Goal: Task Accomplishment & Management: Use online tool/utility

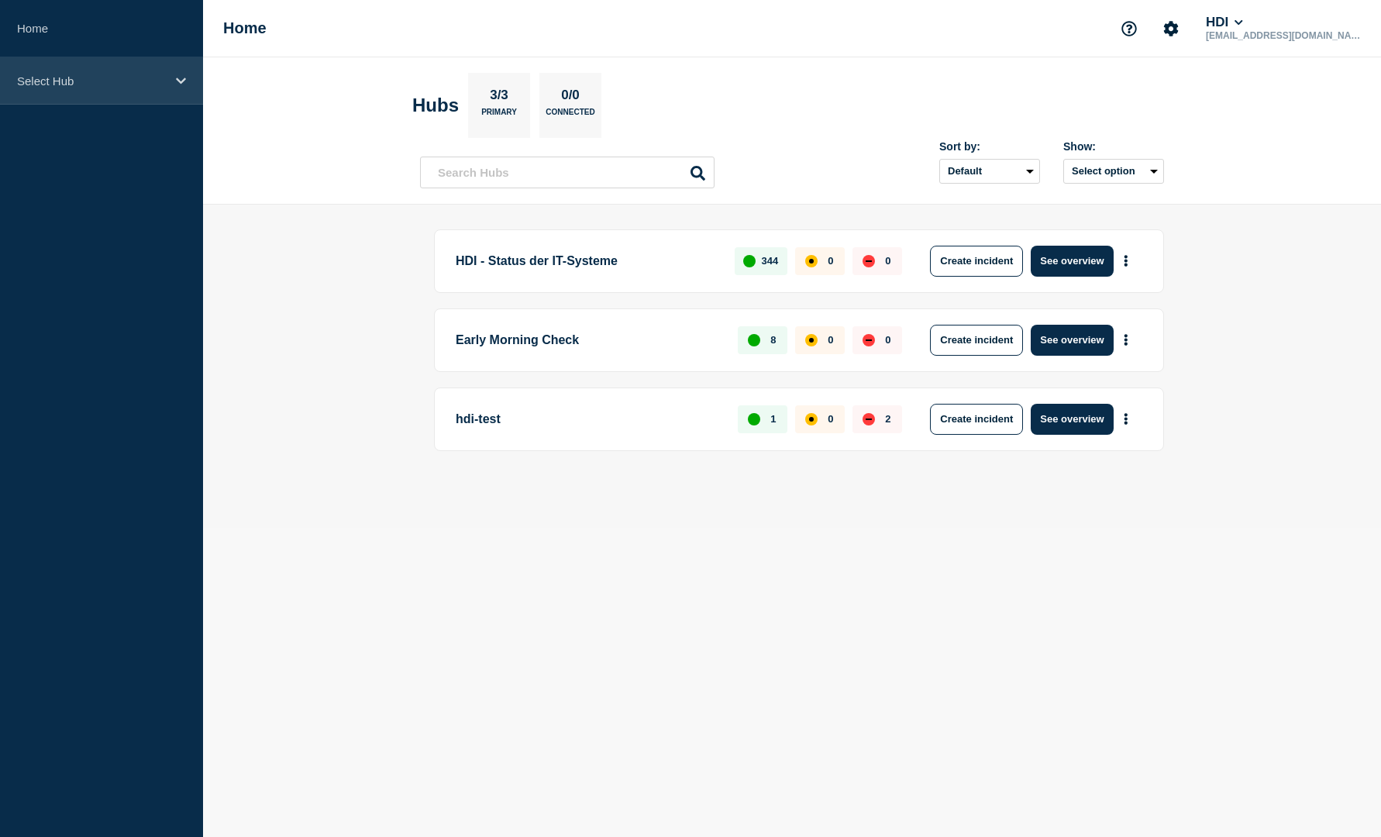
click at [180, 75] on icon at bounding box center [181, 81] width 10 height 12
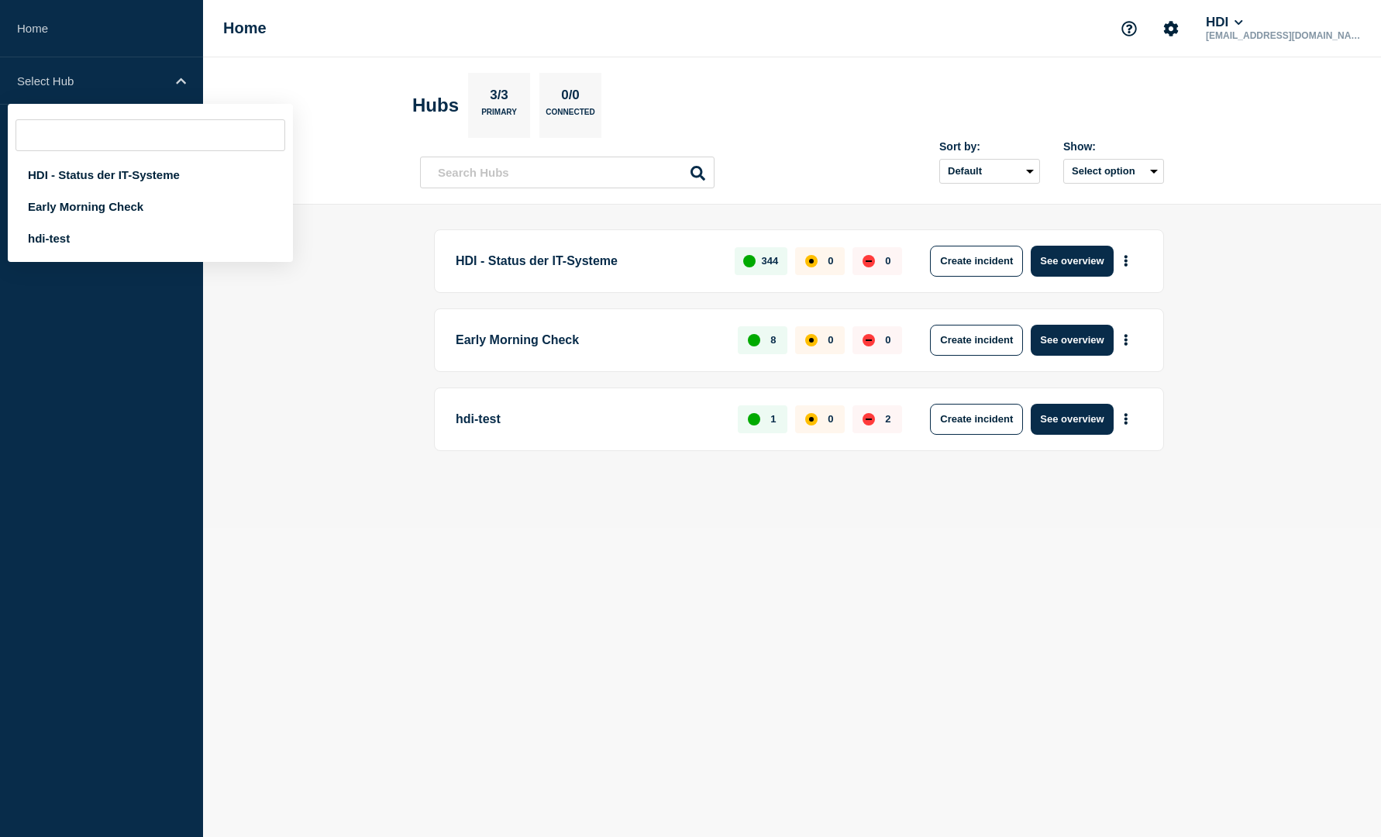
click at [266, 427] on main "HDI - Status der IT-Systeme 344 0 0 Create incident See overview Early Morning …" at bounding box center [792, 366] width 1178 height 323
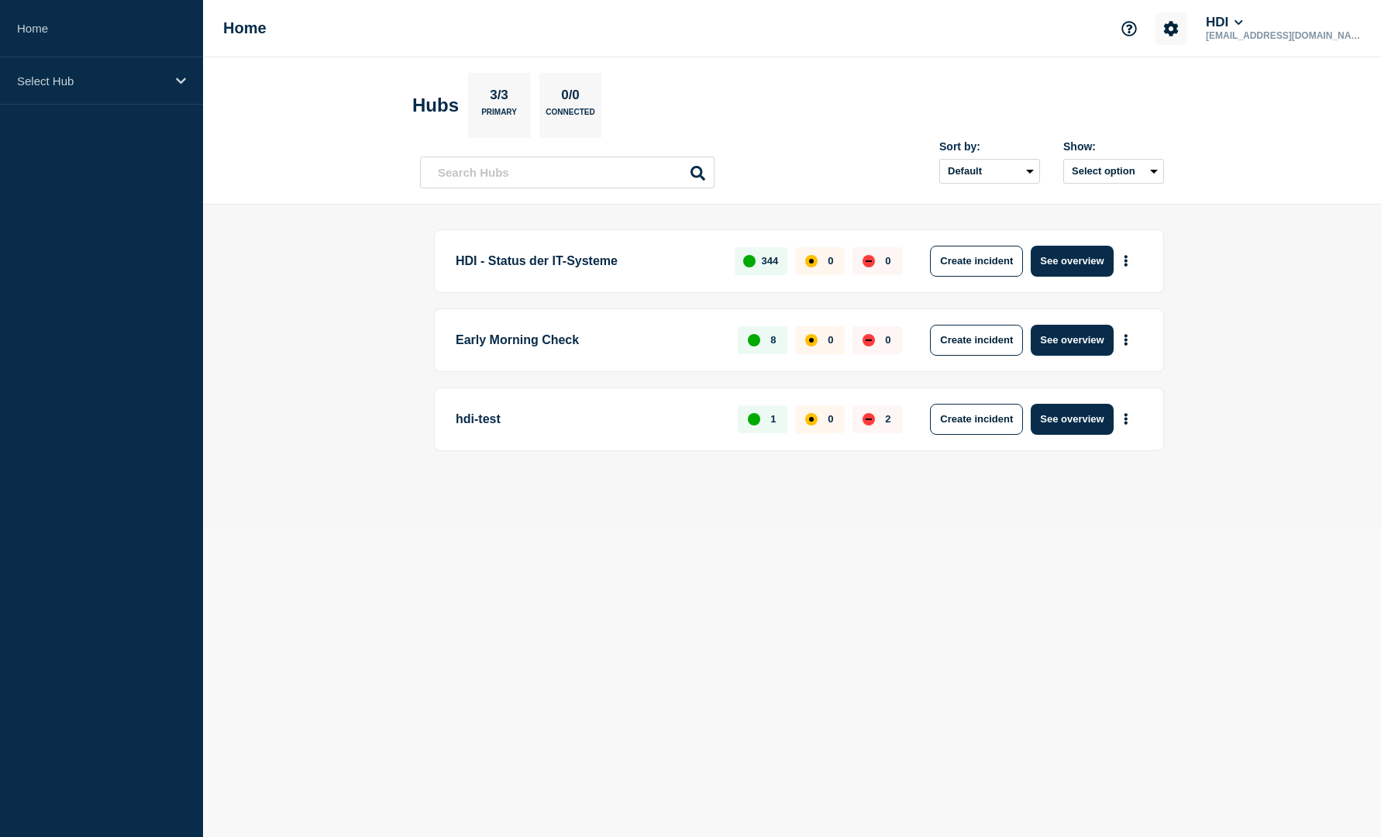
click at [1179, 28] on icon "Account settings" at bounding box center [1171, 28] width 15 height 15
click at [1286, 312] on main "HDI - Status der IT-Systeme 344 0 0 Create incident See overview Early Morning …" at bounding box center [792, 366] width 1178 height 323
click at [332, 334] on main "HDI - Status der IT-Systeme 344 0 0 Create incident See overview Early Morning …" at bounding box center [792, 366] width 1178 height 323
click at [1127, 258] on icon "More actions" at bounding box center [1125, 261] width 3 height 12
click at [972, 538] on body "Home Select Hub Home HDI [EMAIL_ADDRESS][DOMAIN_NAME] Hubs 3/3 Primary 0/0 Conn…" at bounding box center [690, 418] width 1381 height 837
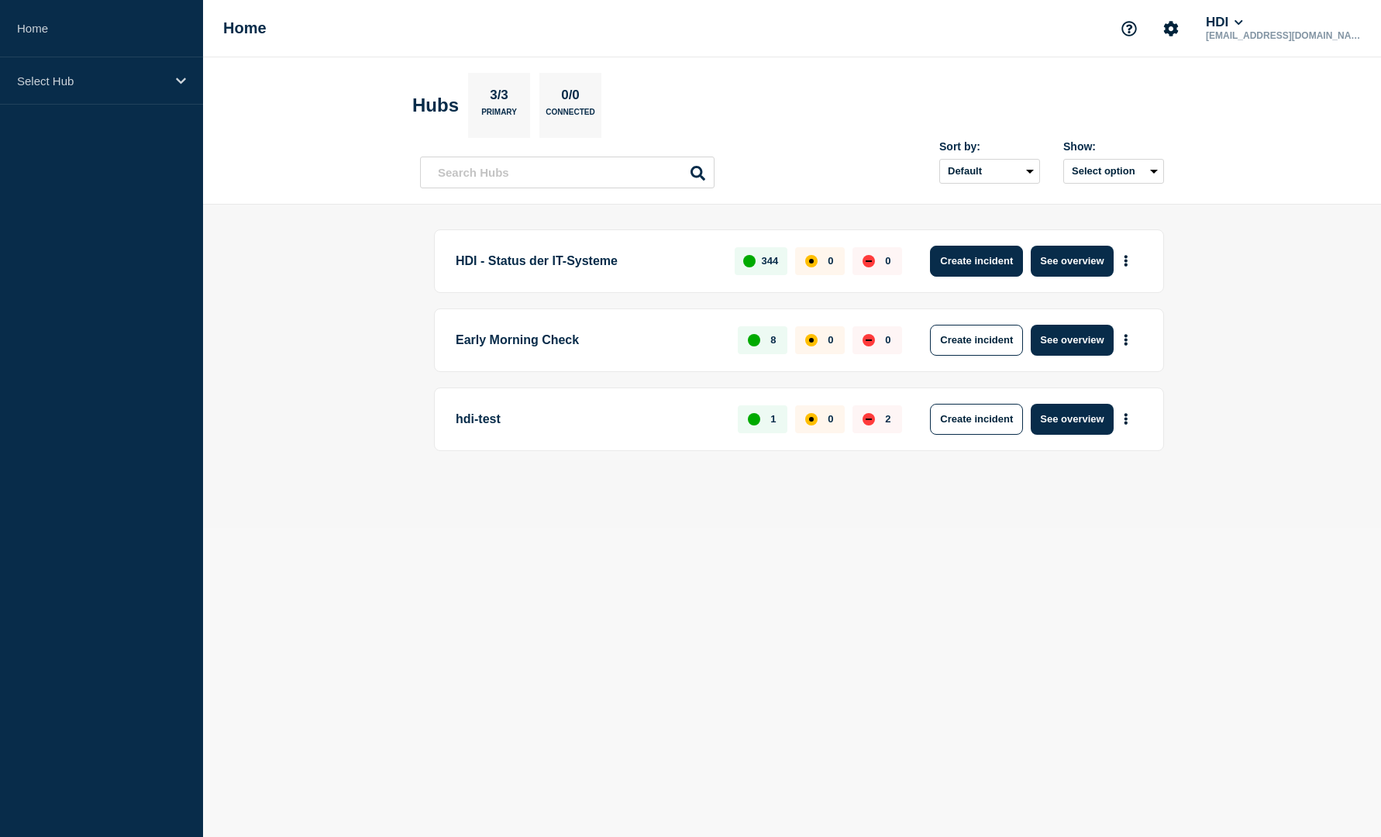
click at [966, 253] on button "Create incident" at bounding box center [976, 261] width 93 height 31
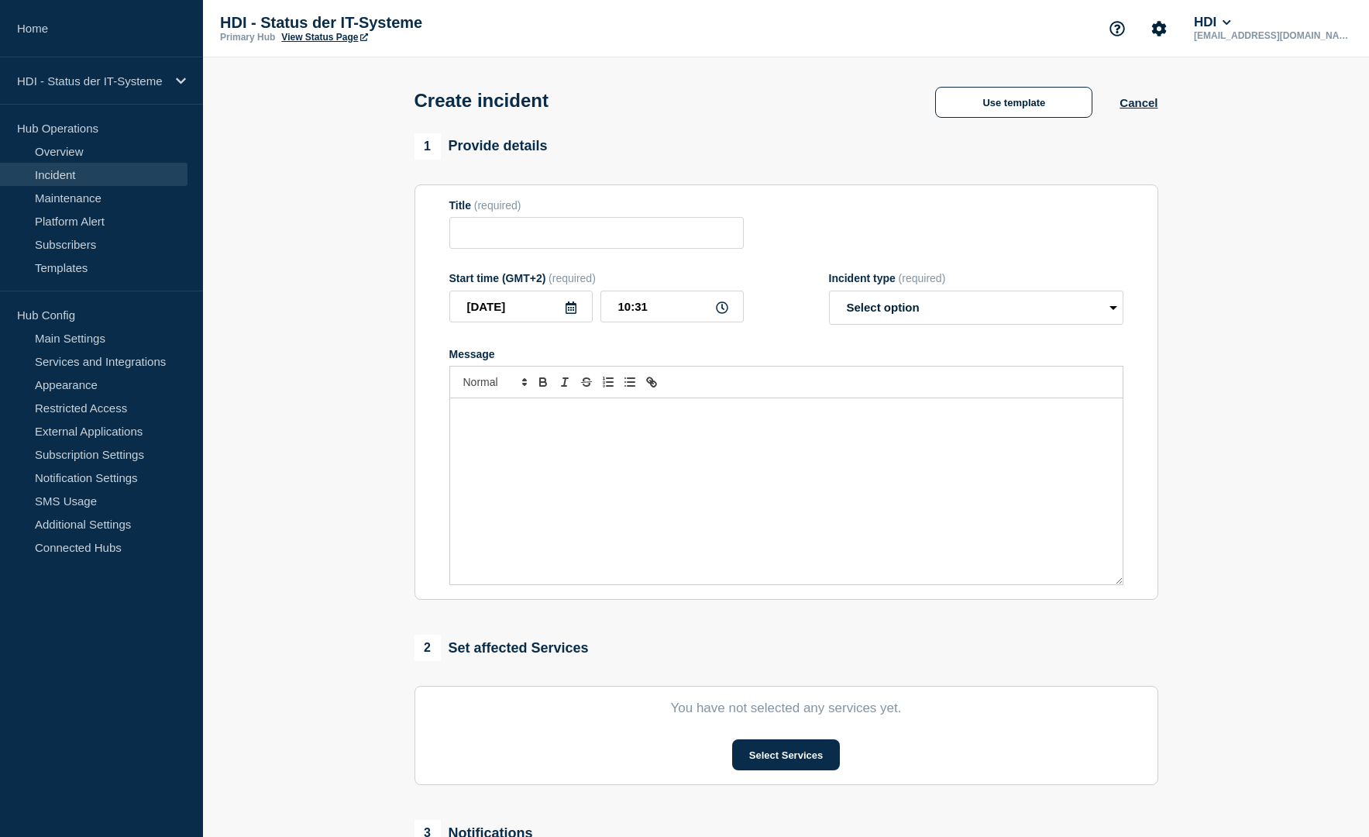
scroll to position [249, 0]
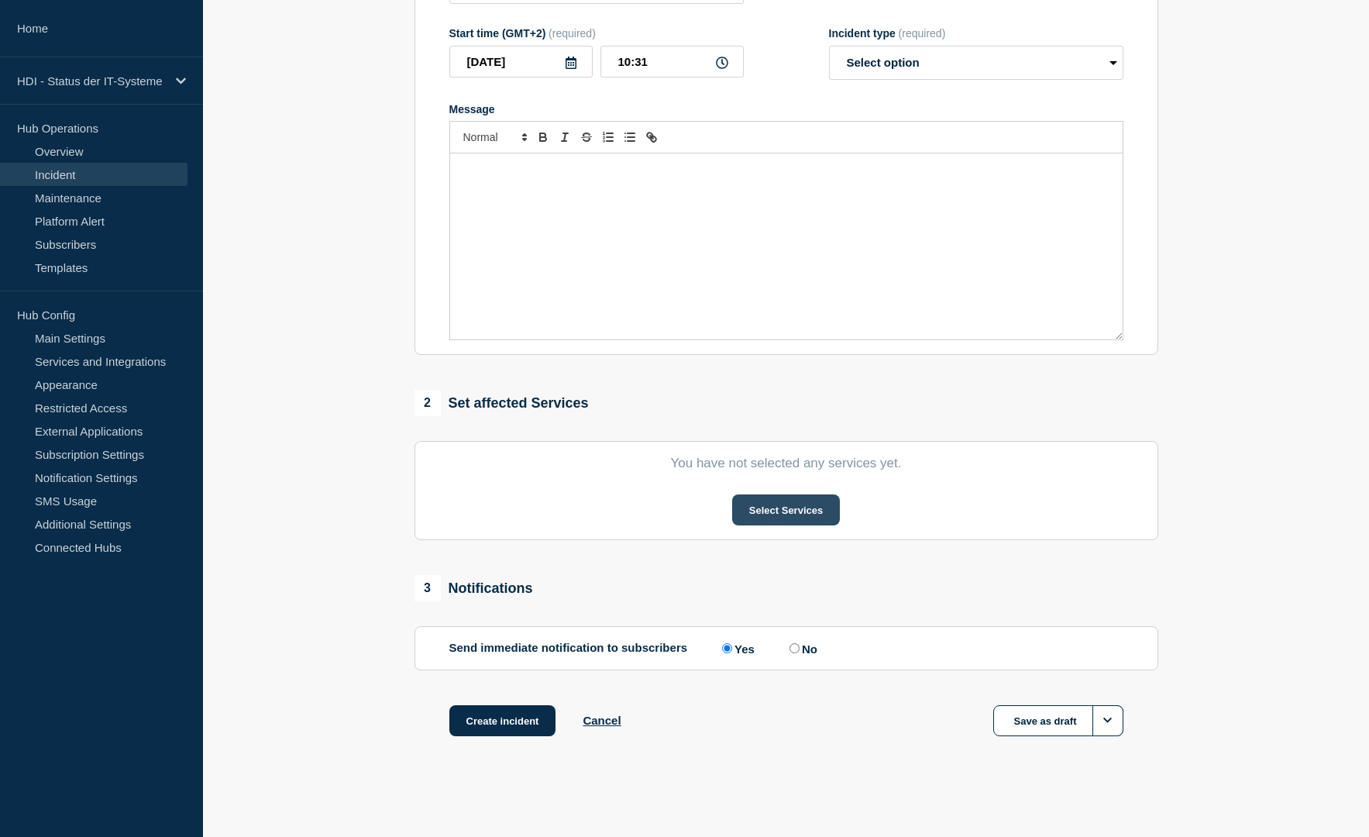
click at [805, 513] on button "Select Services" at bounding box center [786, 509] width 108 height 31
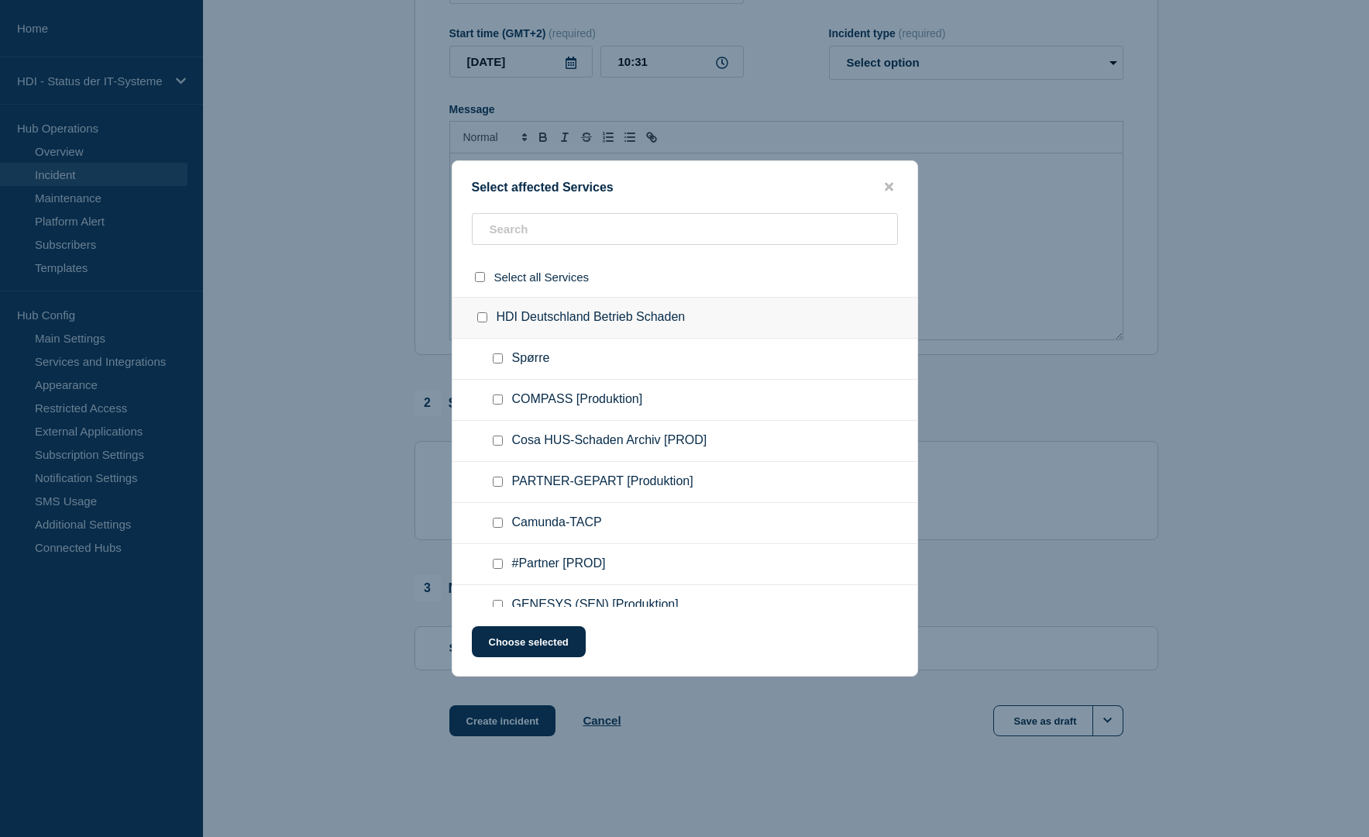
click at [496, 402] on checkbox"] "COMPASS [Produktion] checkbox" at bounding box center [498, 399] width 10 height 10
checkbox checkbox"] "true"
click at [496, 441] on checkbox"] "Cosa HUS-Schaden Archiv [PROD] checkbox" at bounding box center [498, 440] width 10 height 10
checkbox checkbox"] "true"
click at [549, 640] on button "Choose selected" at bounding box center [529, 641] width 114 height 31
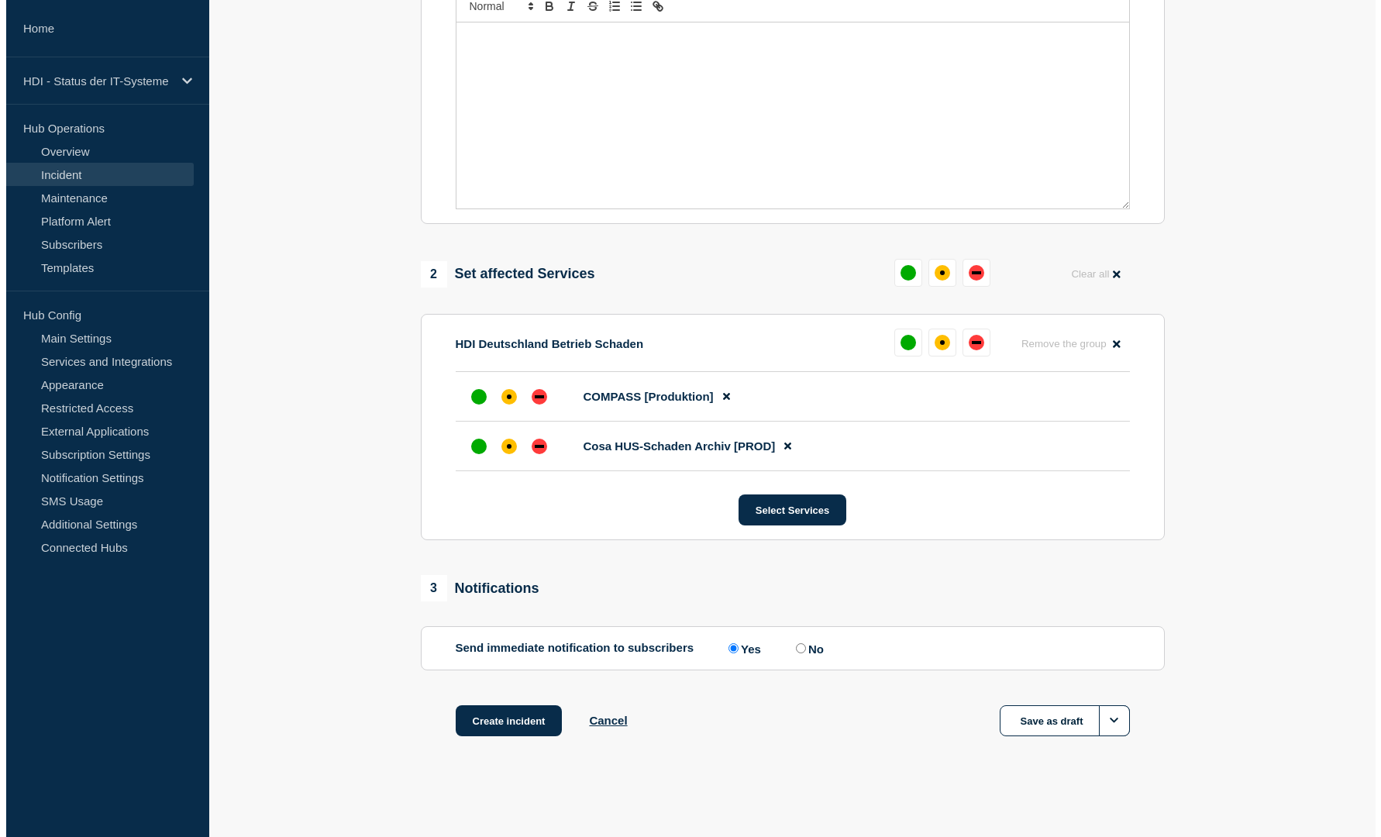
scroll to position [0, 0]
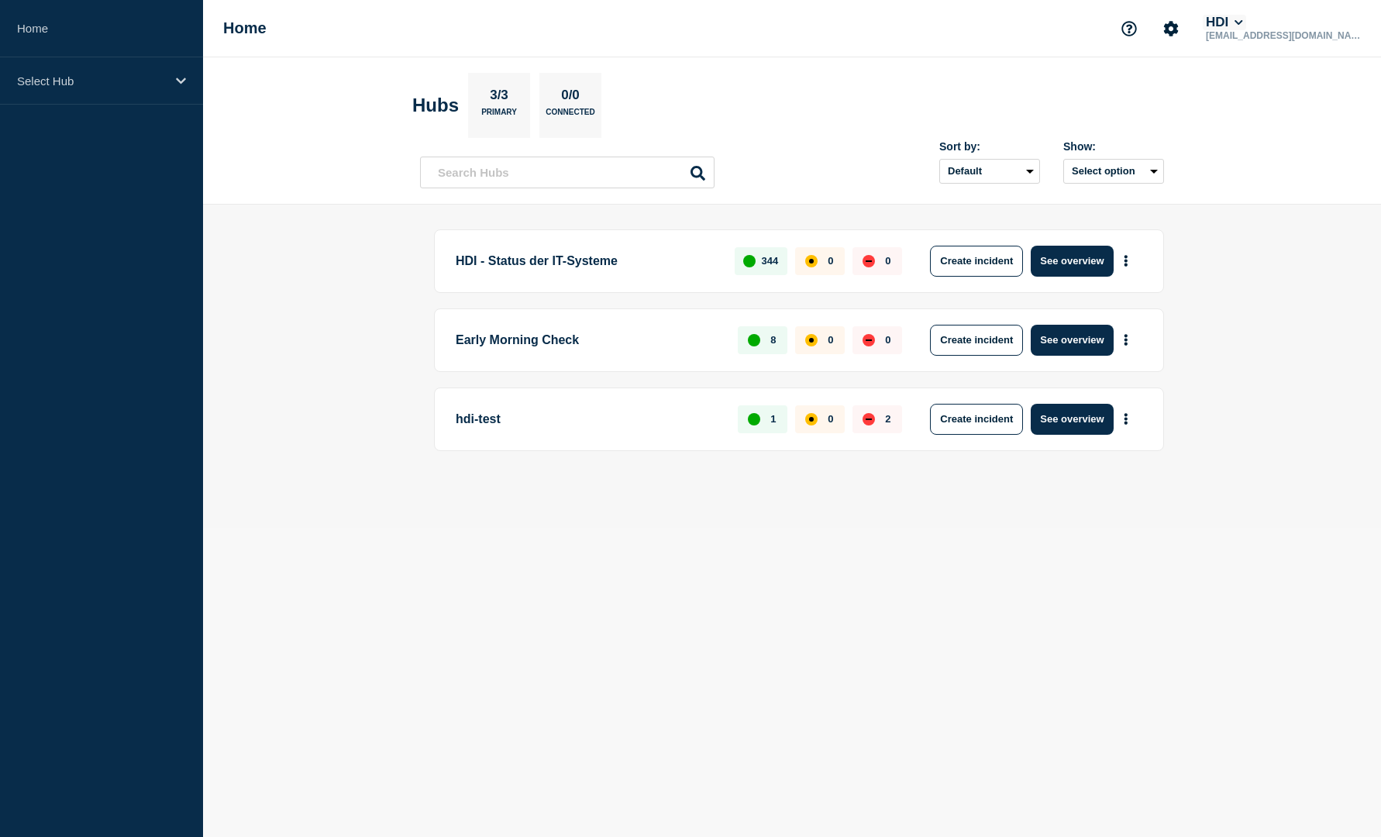
click at [1243, 20] on icon at bounding box center [1238, 22] width 9 height 9
click at [1179, 22] on icon "Account settings" at bounding box center [1170, 28] width 15 height 15
click at [299, 453] on main "HDI - Status der IT-Systeme 344 0 0 Create incident See overview Early Morning …" at bounding box center [792, 366] width 1178 height 323
click at [1129, 163] on button "Select option" at bounding box center [1113, 171] width 101 height 25
click at [1265, 194] on header "Hubs 3/3 Primary 0/0 Connected Sort by: Default Last added Last updated Most ac…" at bounding box center [792, 130] width 1178 height 147
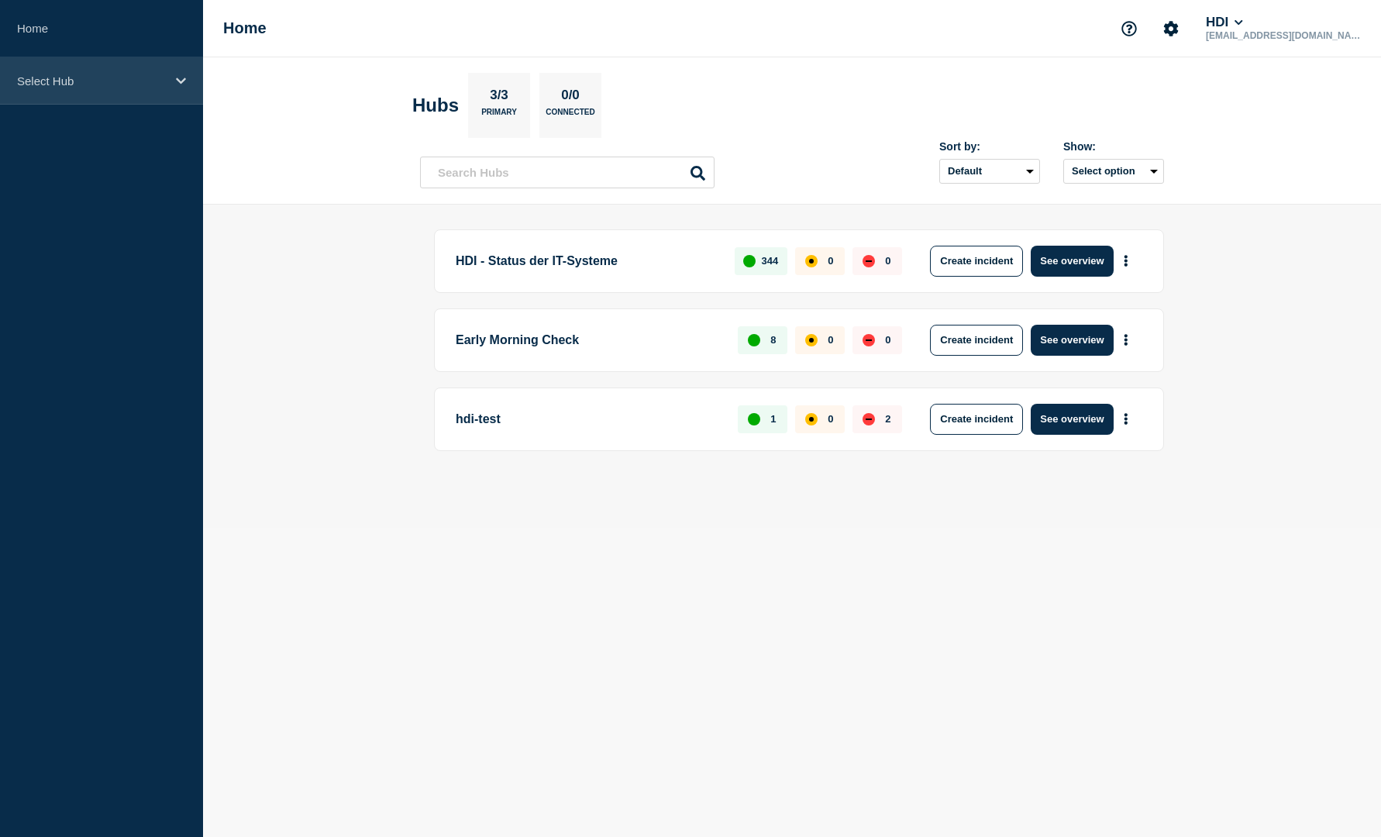
click at [64, 84] on p "Select Hub" at bounding box center [91, 80] width 149 height 13
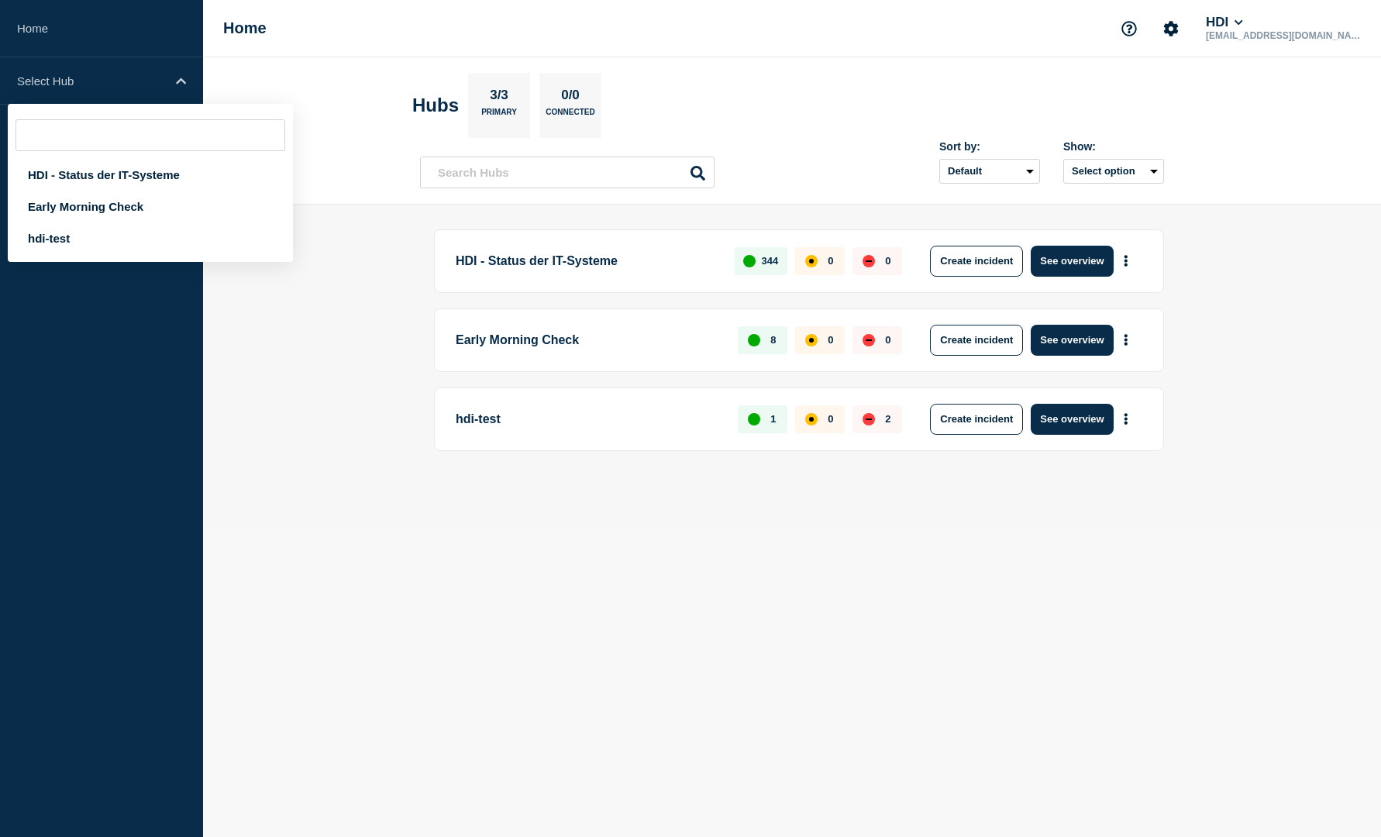
click at [240, 380] on main "HDI - Status der IT-Systeme 344 0 0 Create incident See overview Early Morning …" at bounding box center [792, 366] width 1178 height 323
